Goal: Task Accomplishment & Management: Use online tool/utility

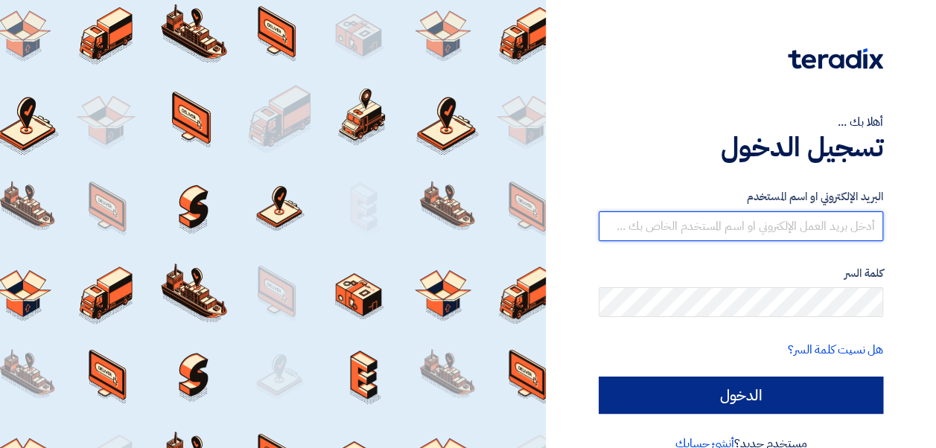
type input "[EMAIL_ADDRESS][DOMAIN_NAME]"
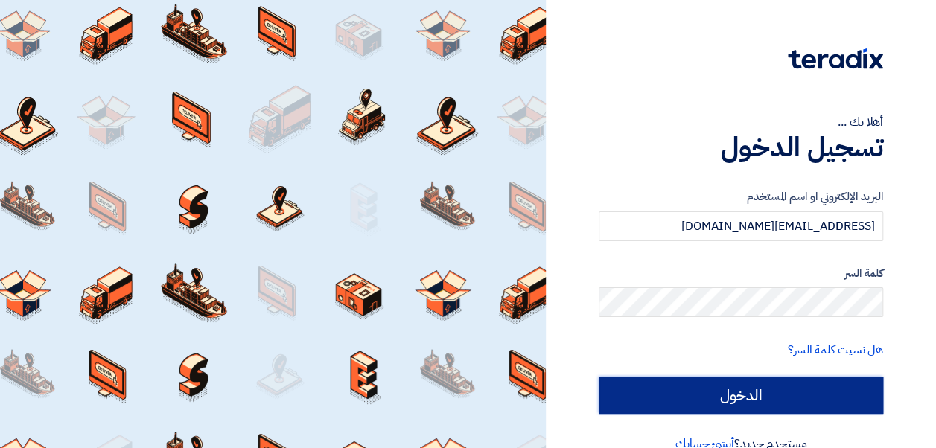
click at [709, 392] on input "الدخول" at bounding box center [740, 395] width 284 height 37
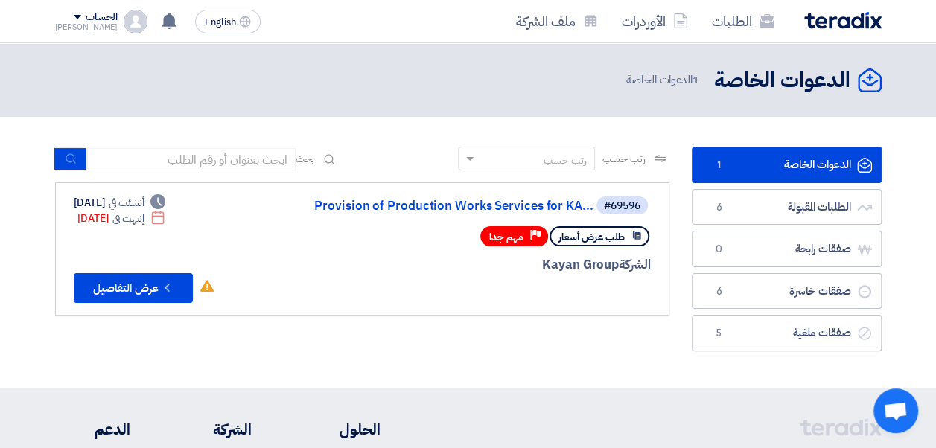
click at [357, 128] on section "الدعوات الخاصة الدعوات الخاصة 1 الطلبات المقبولة الطلبات المقبولة 6 صفقات رابحة…" at bounding box center [468, 253] width 936 height 272
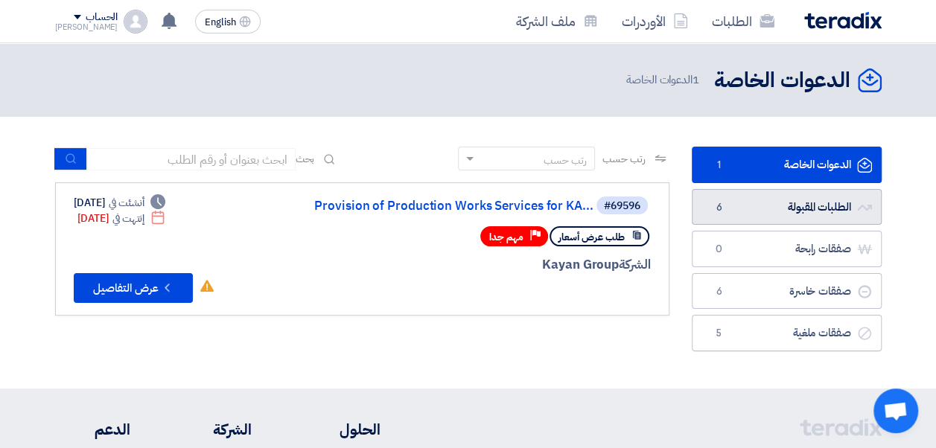
click at [783, 202] on link "الطلبات المقبولة الطلبات المقبولة 6" at bounding box center [786, 207] width 190 height 36
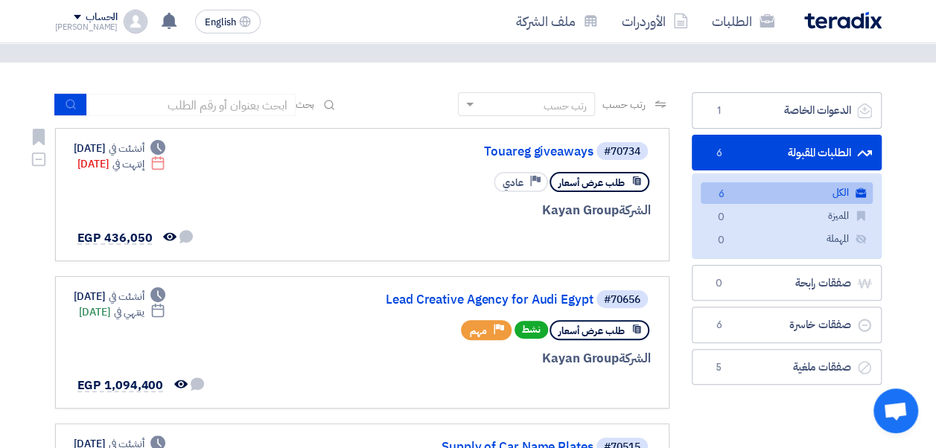
scroll to position [74, 0]
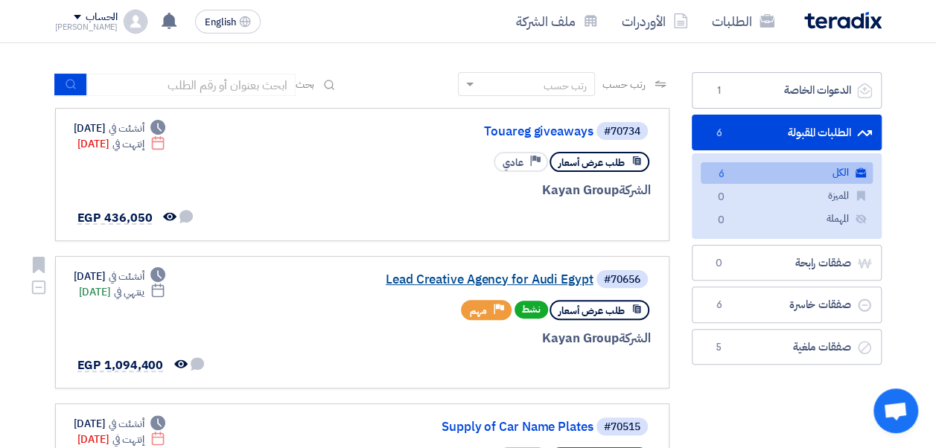
click at [427, 284] on link "Lead Creative Agency for Audi Egypt" at bounding box center [444, 279] width 298 height 13
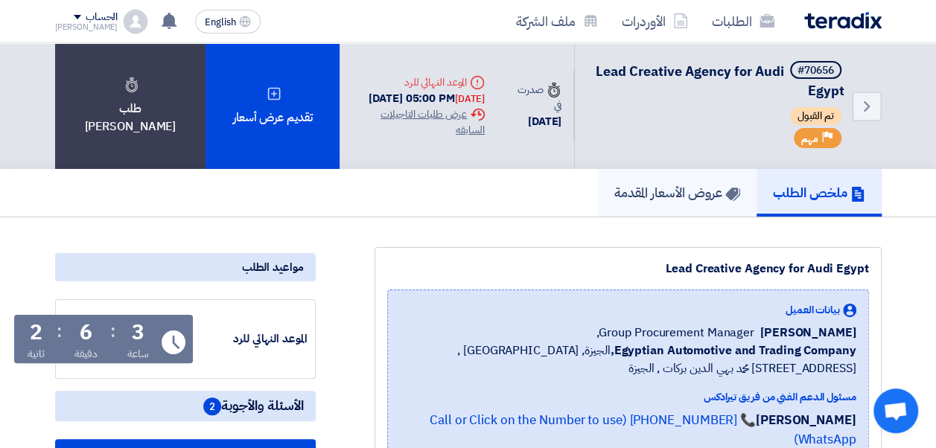
click at [676, 203] on link "عروض الأسعار المقدمة" at bounding box center [677, 193] width 159 height 48
